Goal: Information Seeking & Learning: Find specific page/section

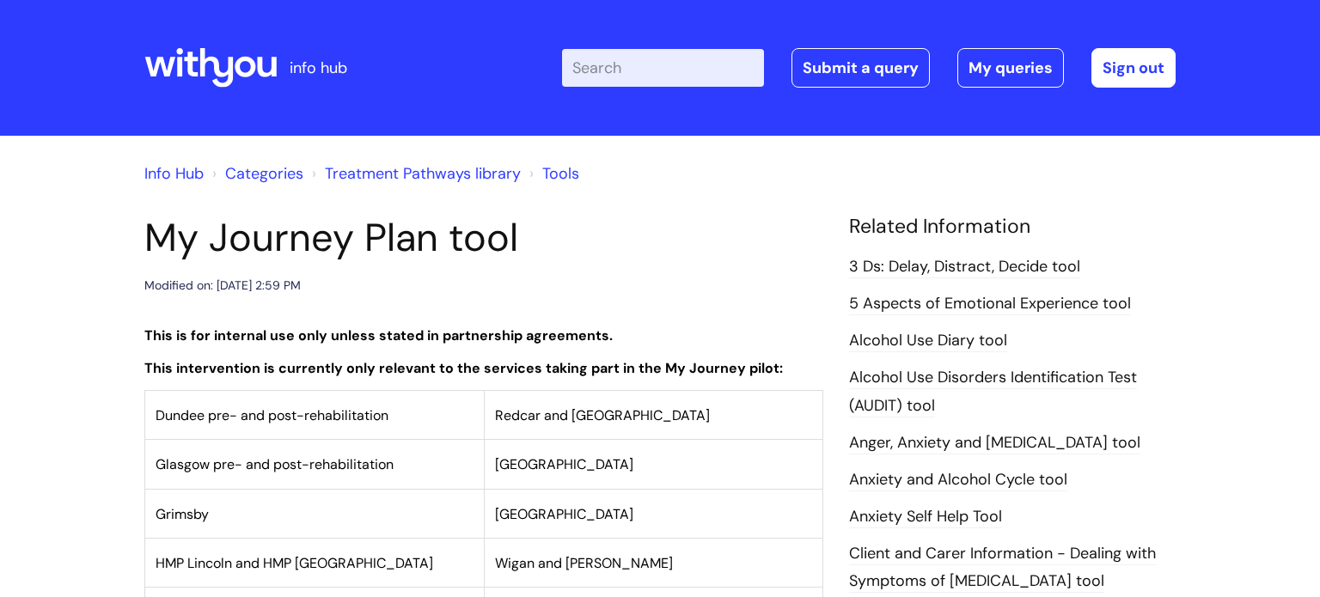
click at [611, 248] on h1 "My Journey Plan tool" at bounding box center [483, 238] width 679 height 46
click at [220, 72] on icon at bounding box center [217, 68] width 34 height 40
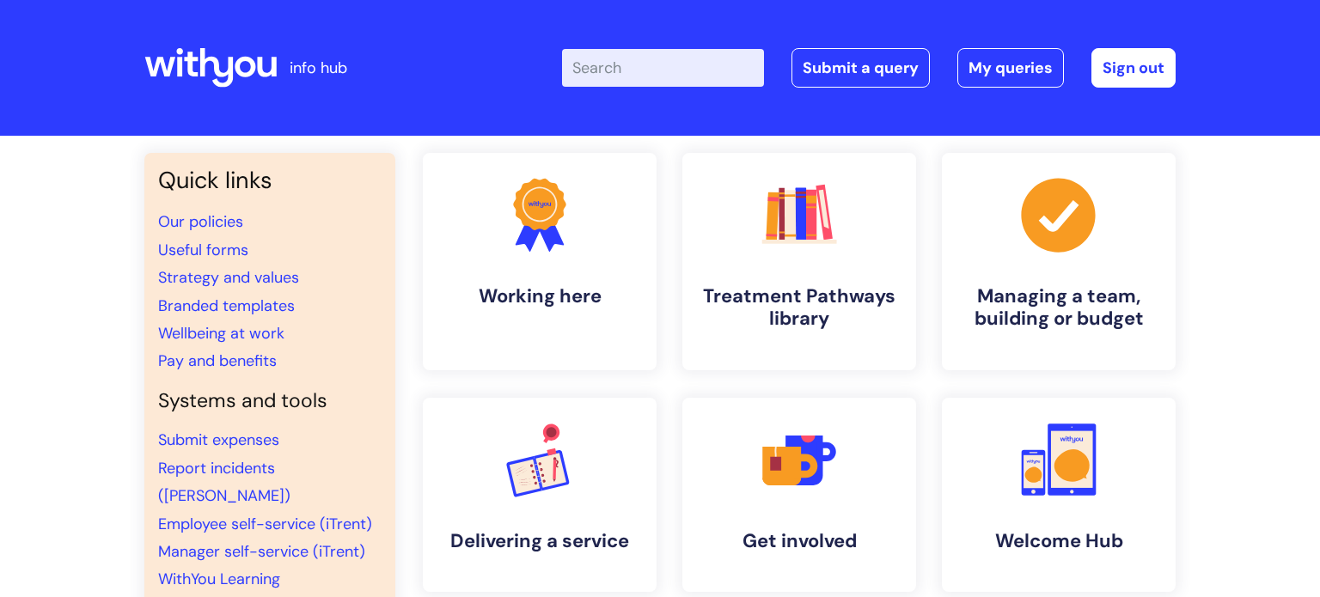
click at [658, 60] on input "Enter your search term here..." at bounding box center [663, 68] width 202 height 38
type input "internal"
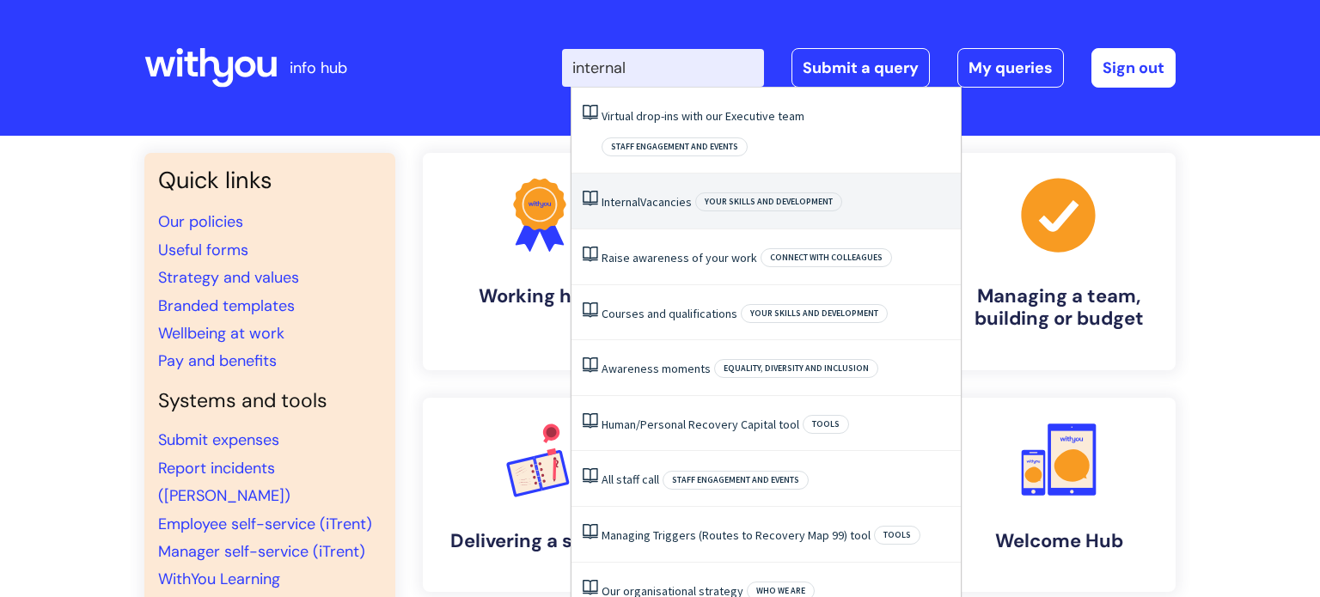
click at [659, 194] on link "Internal Vacancies" at bounding box center [647, 201] width 90 height 15
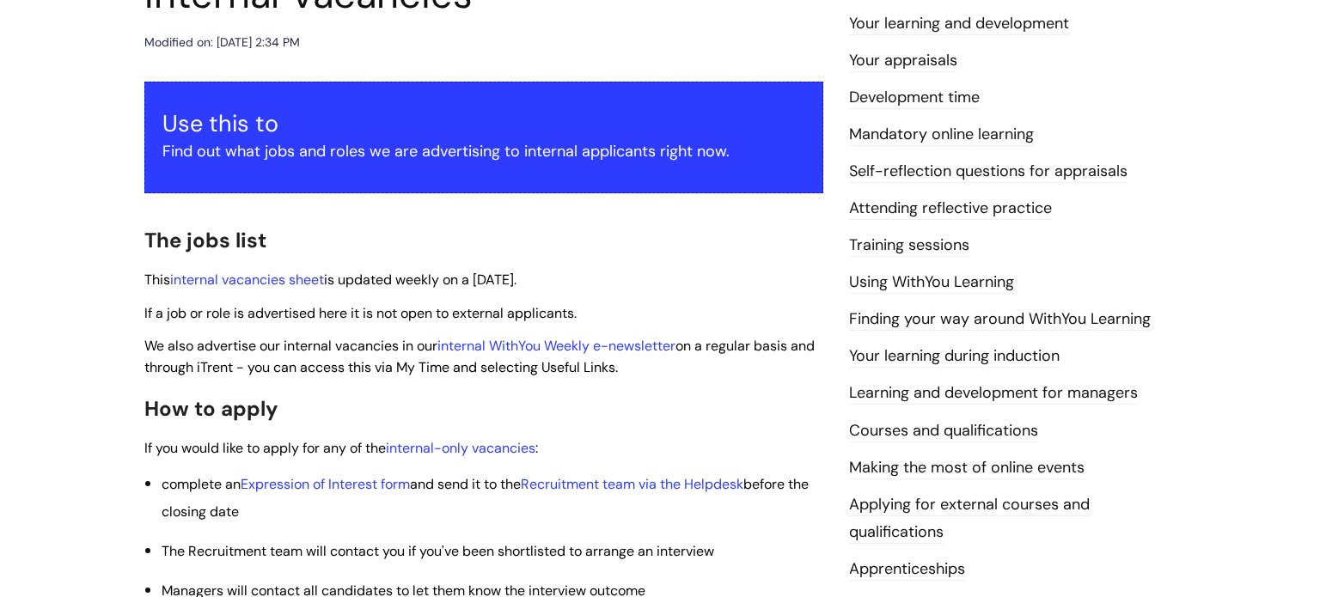
scroll to position [248, 0]
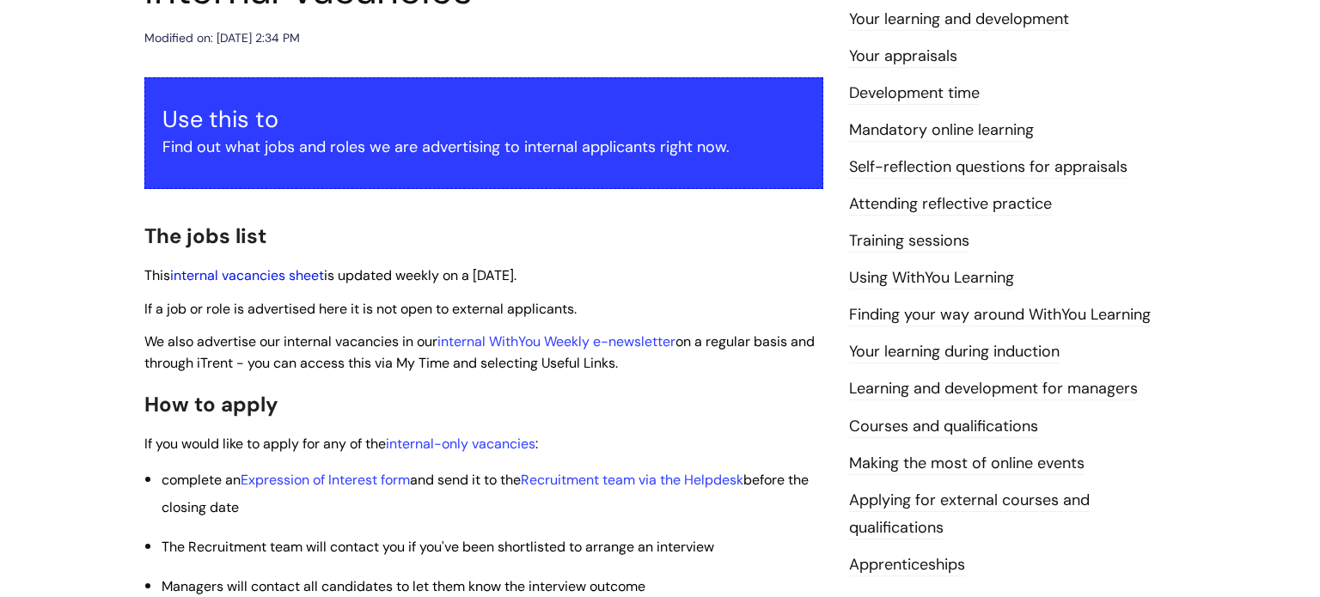
click at [265, 279] on link "internal vacancies sheet" at bounding box center [247, 275] width 154 height 18
